Goal: Transaction & Acquisition: Purchase product/service

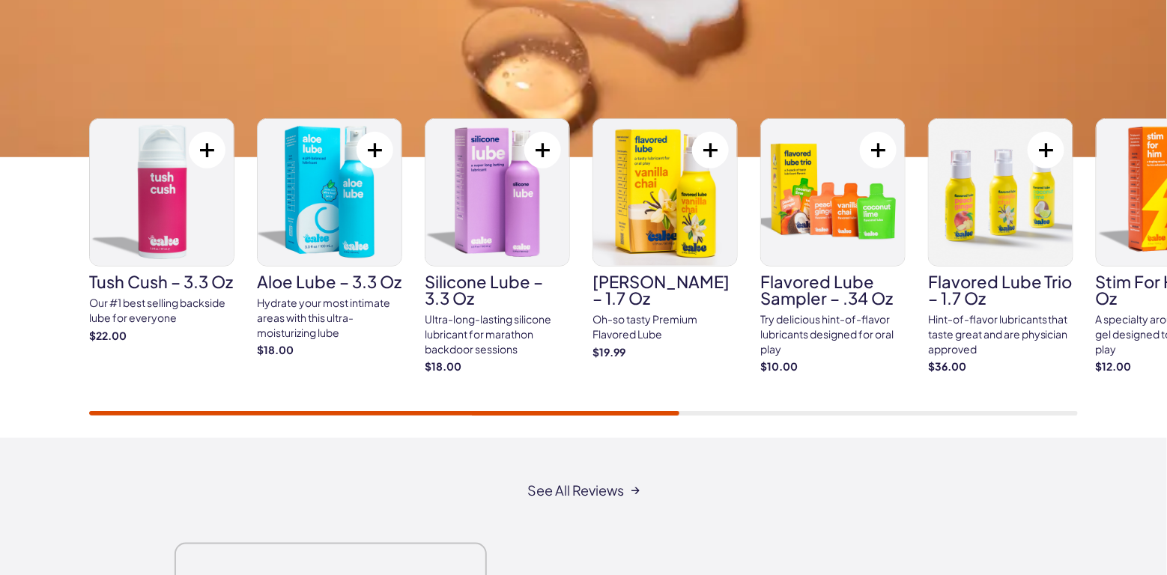
scroll to position [2397, 0]
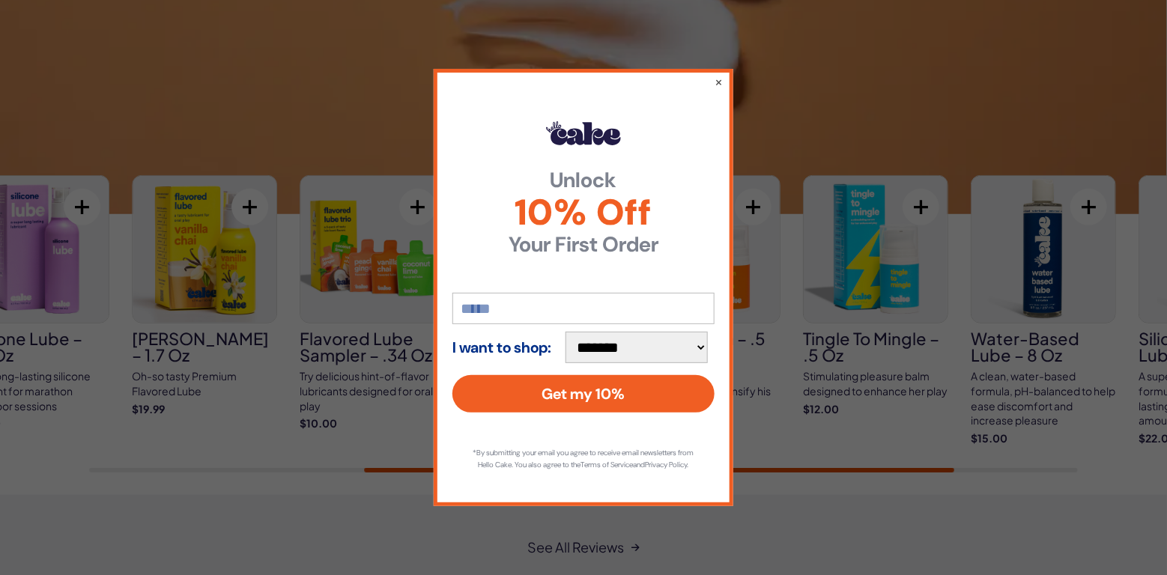
click at [907, 470] on body "**********" at bounding box center [583, 291] width 1167 height 5376
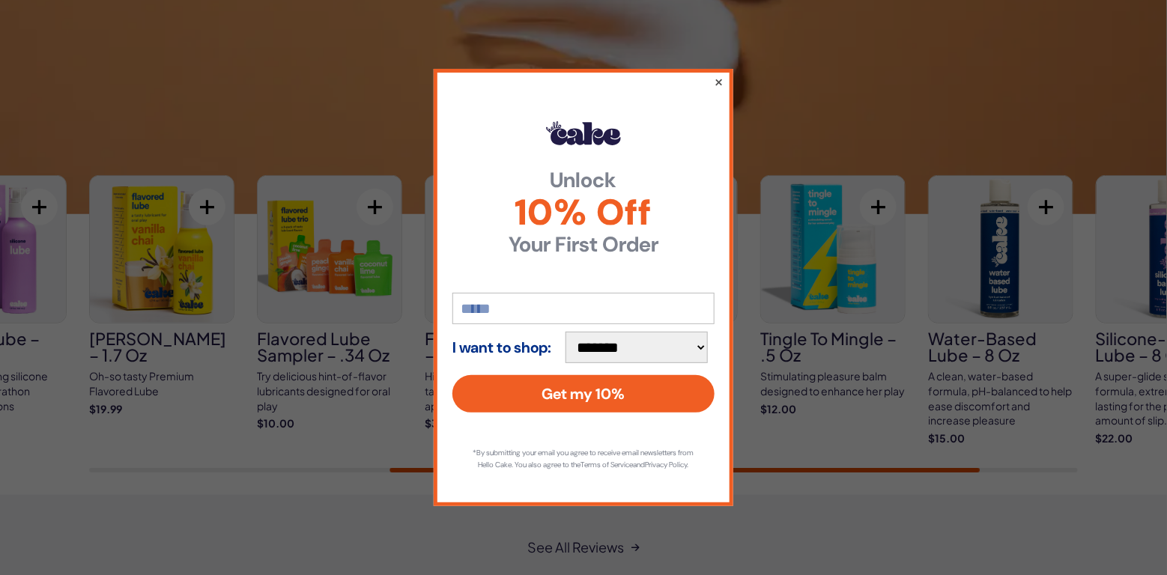
click at [721, 79] on button "×" at bounding box center [719, 82] width 10 height 18
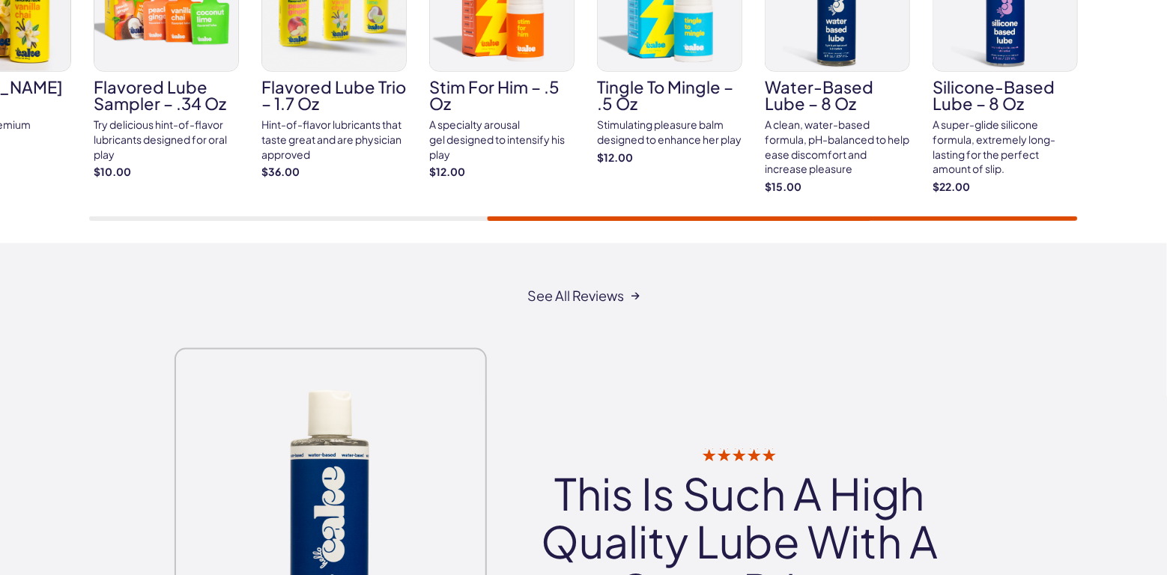
scroll to position [2472, 0]
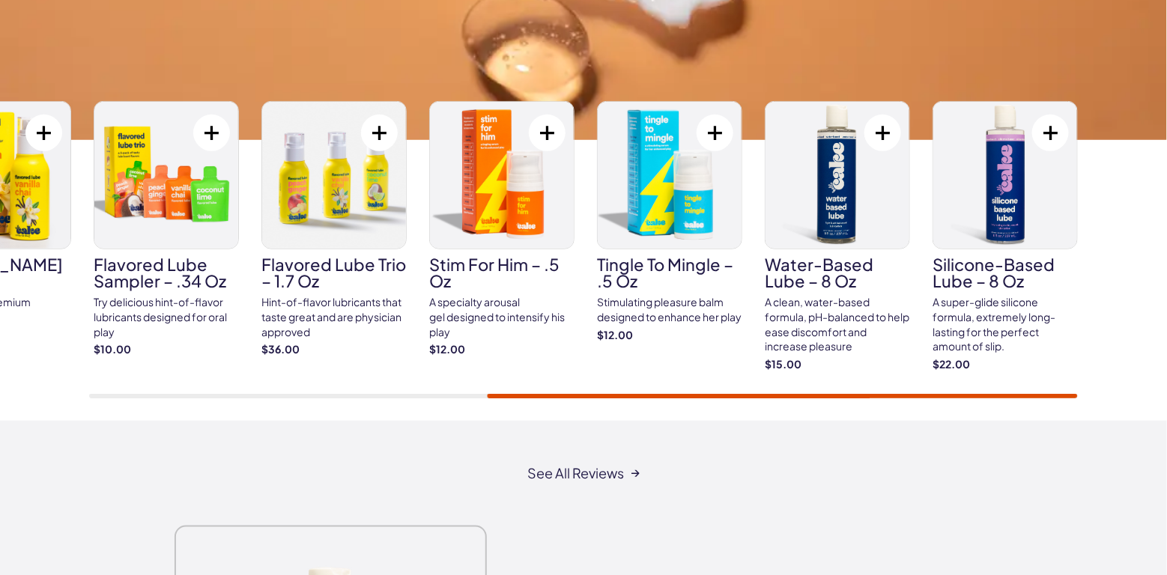
drag, startPoint x: 541, startPoint y: 399, endPoint x: 335, endPoint y: 391, distance: 206.2
click at [335, 396] on div "Tush Cush – 3.3 oz Our #1 best selling backside lube for everyone $22.00" at bounding box center [583, 250] width 1167 height 342
click at [335, 391] on div "Tush Cush – 3.3 oz Our #1 best selling backside lube for everyone $22.00" at bounding box center [583, 249] width 989 height 297
click at [331, 386] on div "Tush Cush – 3.3 oz Our #1 best selling backside lube for everyone $22.00" at bounding box center [583, 249] width 989 height 297
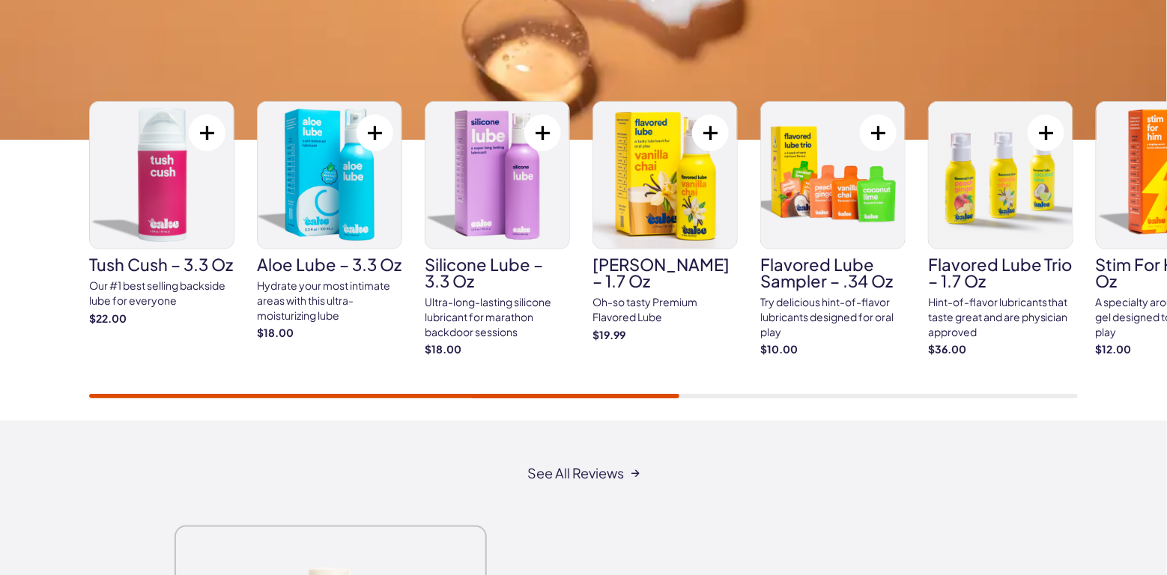
click at [332, 394] on div at bounding box center [583, 396] width 989 height 4
click at [509, 391] on div "Tush Cush – 3.3 oz Our #1 best selling backside lube for everyone $22.00" at bounding box center [583, 249] width 989 height 297
